Goal: Find specific page/section: Find specific page/section

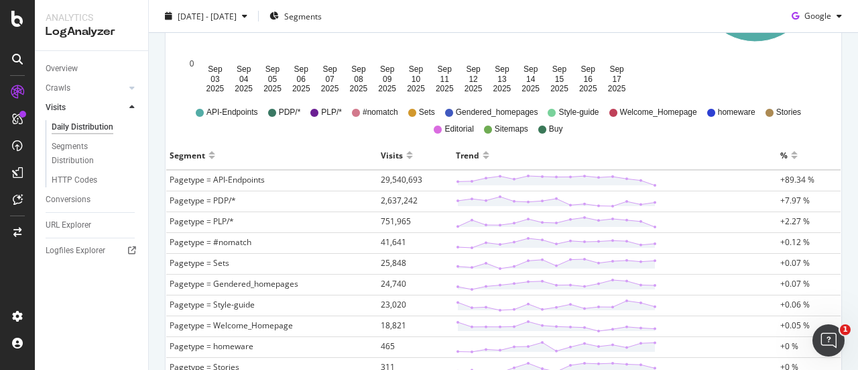
scroll to position [346, 0]
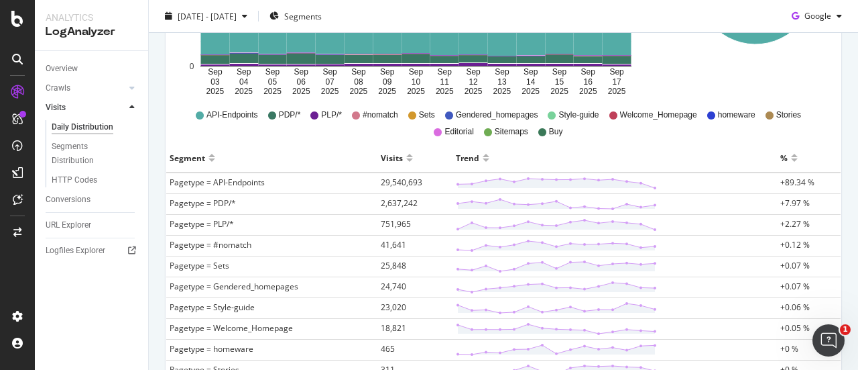
click at [229, 181] on span "Pagetype = API-Endpoints" at bounding box center [217, 181] width 95 height 11
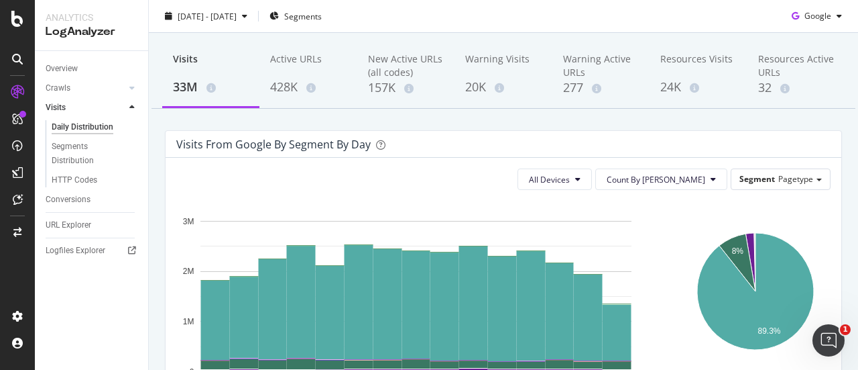
scroll to position [0, 0]
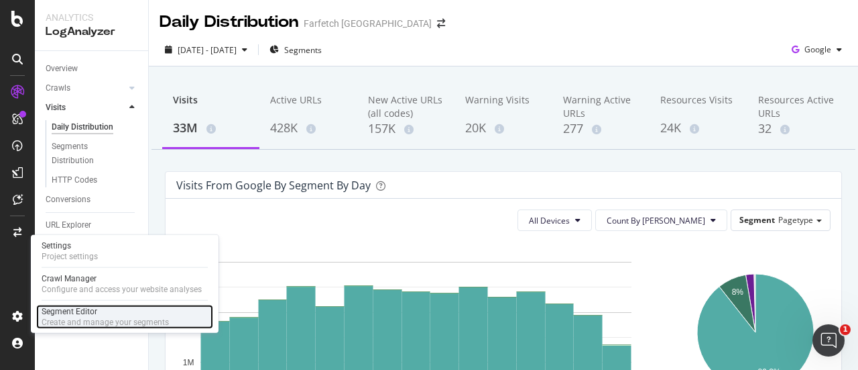
click at [86, 313] on div "Segment Editor" at bounding box center [105, 311] width 127 height 11
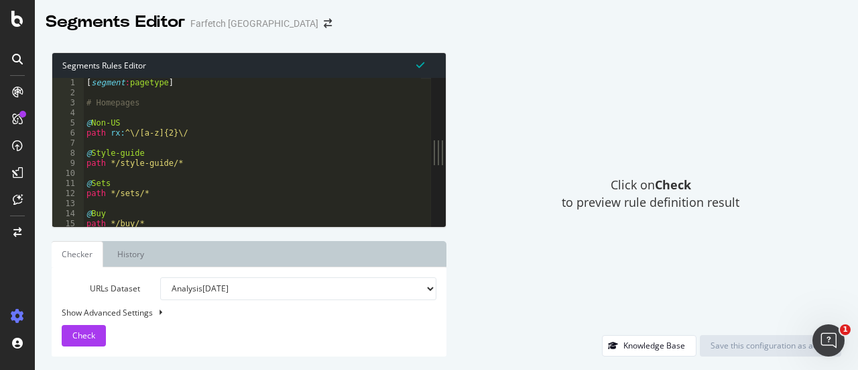
drag, startPoint x: 282, startPoint y: 147, endPoint x: 716, endPoint y: 149, distance: 433.9
click at [716, 149] on div "Segments Rules Editor 1 2 3 4 5 6 7 8 9 10 11 12 13 14 15 16 [ segment : pagety…" at bounding box center [447, 204] width 824 height 331
drag, startPoint x: 438, startPoint y: 224, endPoint x: 549, endPoint y: 319, distance: 145.6
click at [549, 319] on div "Segments Rules Editor 1 2 3 4 5 6 7 8 9 10 11 12 13 14 15 16 [ segment : pagety…" at bounding box center [447, 204] width 824 height 331
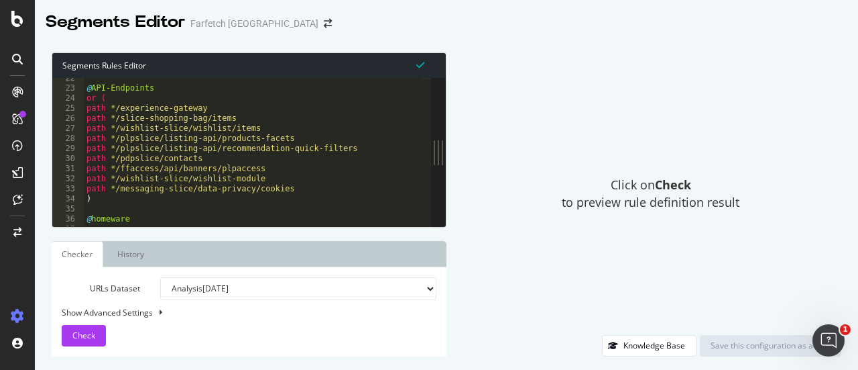
scroll to position [216, 0]
